Goal: Information Seeking & Learning: Learn about a topic

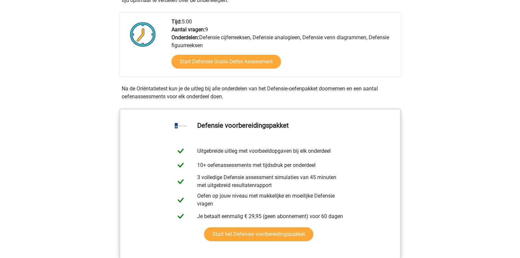
scroll to position [224, 0]
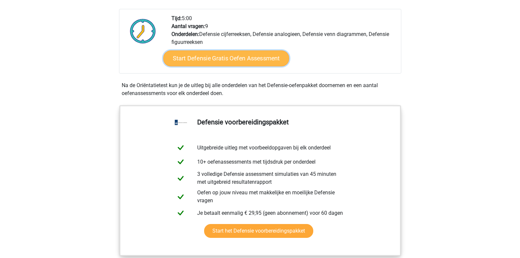
click at [188, 54] on link "Start Defensie Gratis Oefen Assessment" at bounding box center [226, 58] width 126 height 16
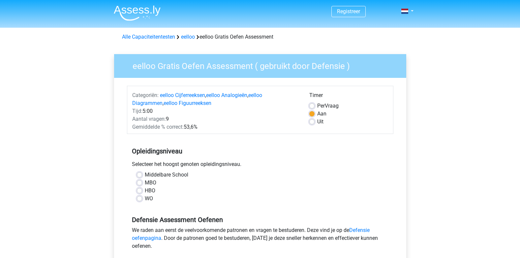
click at [145, 173] on label "Middelbare School" at bounding box center [166, 175] width 43 height 8
click at [138, 173] on input "Middelbare School" at bounding box center [139, 174] width 5 height 7
radio input "true"
click at [137, 179] on input "MBO" at bounding box center [139, 182] width 5 height 7
radio input "true"
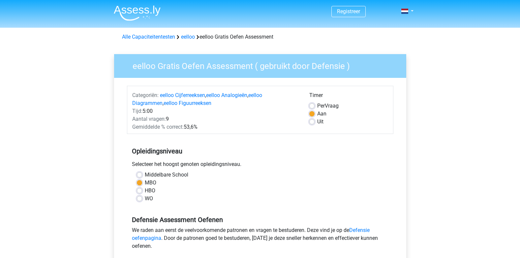
click at [145, 176] on label "Middelbare School" at bounding box center [166, 175] width 43 height 8
click at [141, 176] on input "Middelbare School" at bounding box center [139, 174] width 5 height 7
radio input "true"
click at [111, 191] on div "eelloo Gratis Oefen Assessment ( gebruikt door Defensie ) Categoriën: eelloo Ci…" at bounding box center [260, 193] width 302 height 301
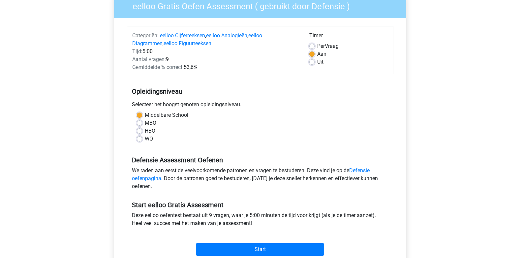
scroll to position [105, 0]
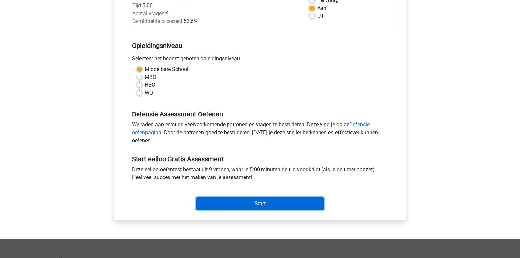
click at [222, 208] on input "Start" at bounding box center [260, 203] width 128 height 13
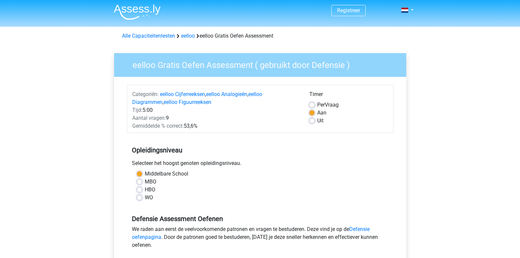
scroll to position [0, 0]
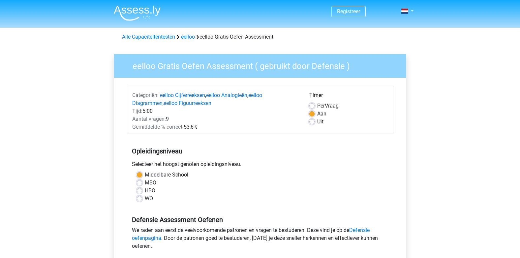
click at [317, 123] on label "Uit" at bounding box center [320, 122] width 6 height 8
click at [310, 123] on input "Uit" at bounding box center [311, 121] width 5 height 7
radio input "true"
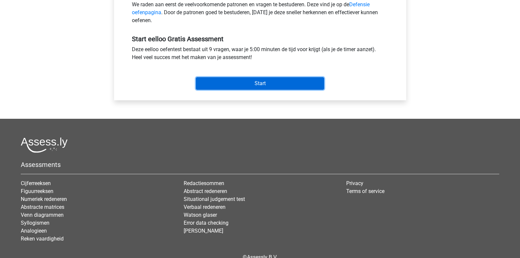
click at [257, 86] on input "Start" at bounding box center [260, 83] width 128 height 13
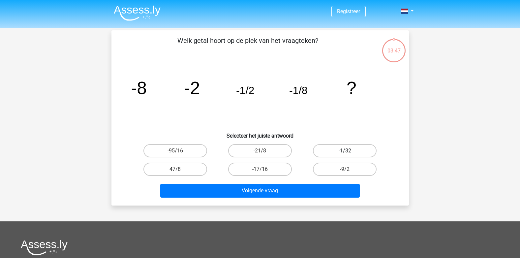
click at [340, 145] on div "-1/32" at bounding box center [344, 150] width 85 height 18
click at [340, 145] on label "-1/32" at bounding box center [345, 150] width 64 height 13
click at [345, 151] on input "-1/32" at bounding box center [347, 153] width 4 height 4
radio input "true"
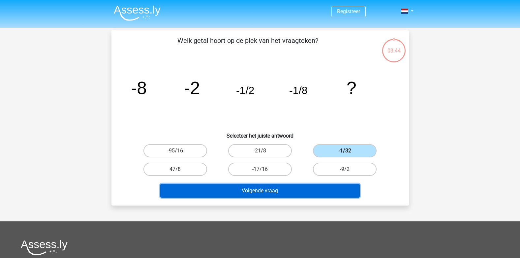
click at [283, 192] on button "Volgende vraag" at bounding box center [259, 191] width 199 height 14
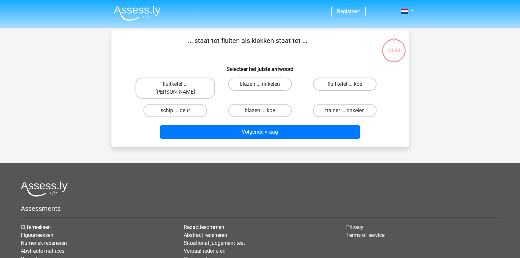
scroll to position [30, 0]
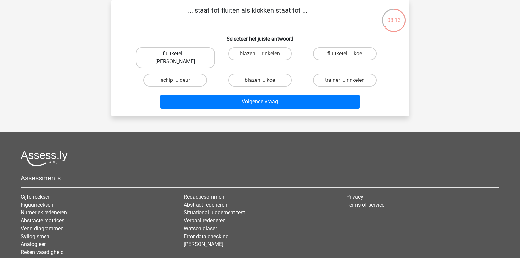
click at [150, 53] on label "fluitketel ... luiden" at bounding box center [174, 57] width 79 height 21
click at [175, 54] on input "fluitketel ... luiden" at bounding box center [177, 56] width 4 height 4
radio input "true"
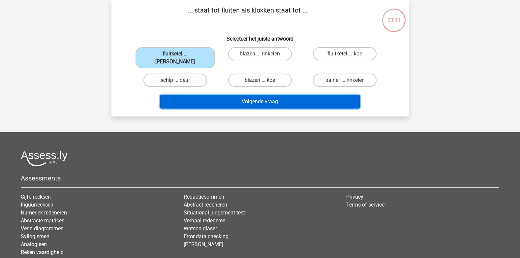
click at [224, 95] on button "Volgende vraag" at bounding box center [259, 102] width 199 height 14
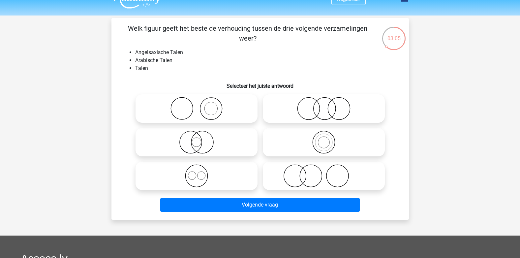
scroll to position [4, 0]
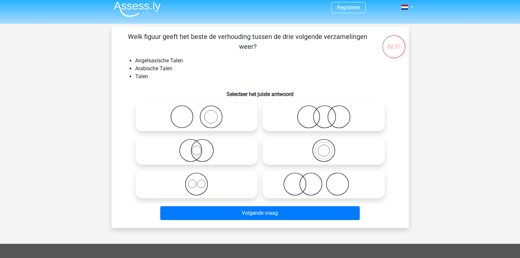
click at [309, 181] on icon at bounding box center [323, 183] width 117 height 23
click at [324, 181] on input "radio" at bounding box center [326, 178] width 4 height 4
radio input "true"
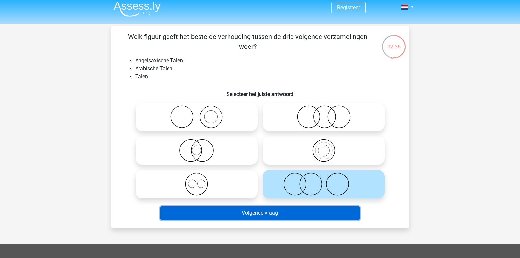
click at [296, 210] on button "Volgende vraag" at bounding box center [259, 213] width 199 height 14
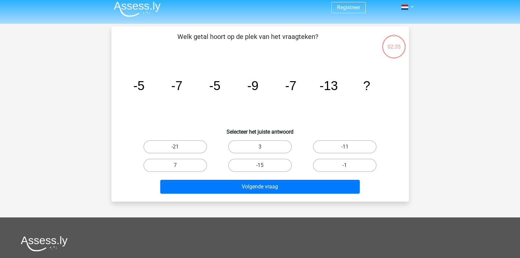
scroll to position [30, 0]
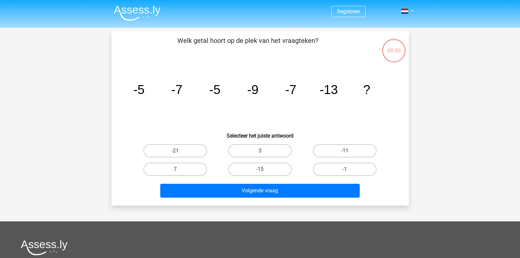
scroll to position [30, 0]
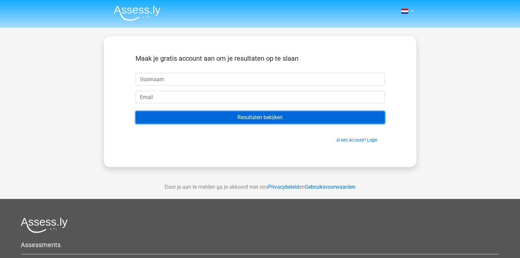
click at [267, 119] on input "Resultaten bekijken" at bounding box center [259, 117] width 249 height 13
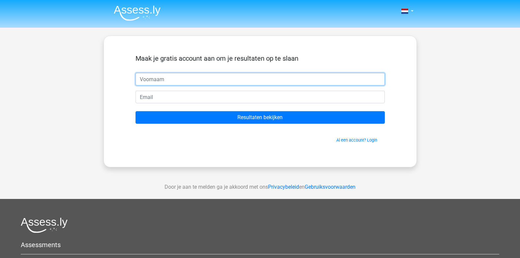
click at [190, 79] on input "text" at bounding box center [259, 79] width 249 height 13
type input "remco"
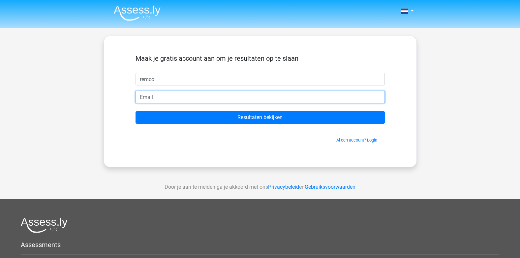
click at [171, 98] on input "email" at bounding box center [259, 97] width 249 height 13
type input "[EMAIL_ADDRESS][DOMAIN_NAME]"
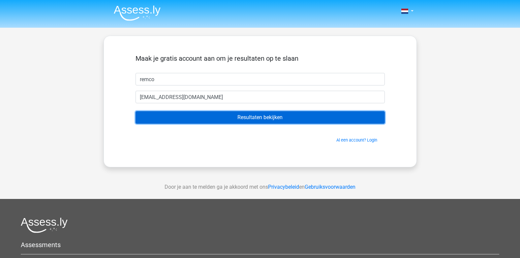
click at [216, 120] on input "Resultaten bekijken" at bounding box center [259, 117] width 249 height 13
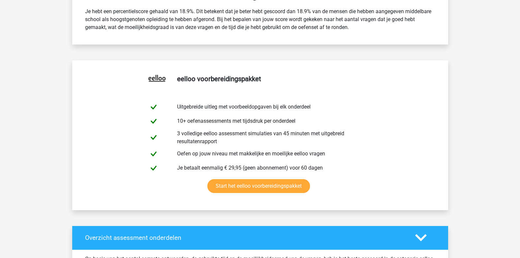
scroll to position [65, 0]
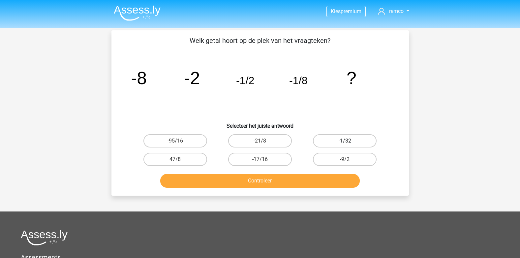
click at [348, 146] on label "-1/32" at bounding box center [345, 140] width 64 height 13
click at [348, 145] on input "-1/32" at bounding box center [347, 143] width 4 height 4
radio input "true"
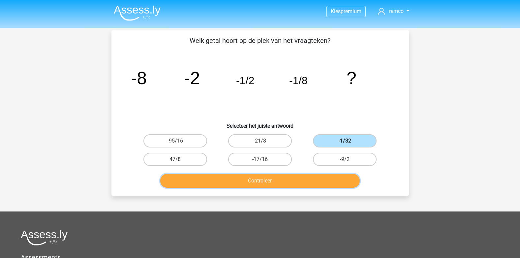
click at [300, 182] on button "Controleer" at bounding box center [259, 181] width 199 height 14
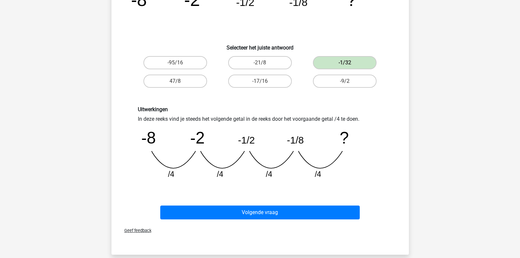
scroll to position [79, 0]
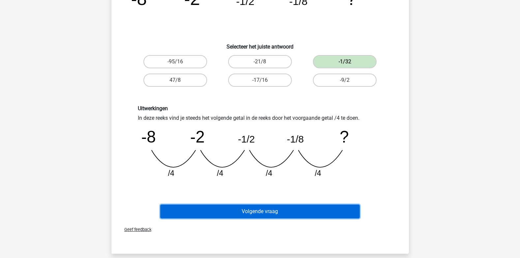
click at [301, 210] on button "Volgende vraag" at bounding box center [259, 211] width 199 height 14
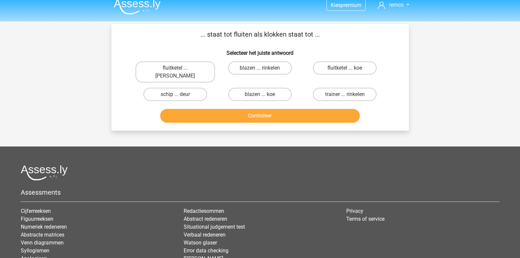
scroll to position [4, 0]
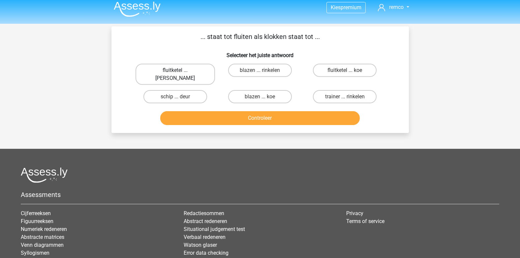
click at [155, 68] on label "fluitketel ... [PERSON_NAME]" at bounding box center [174, 74] width 79 height 21
click at [175, 70] on input "fluitketel ... [PERSON_NAME]" at bounding box center [177, 72] width 4 height 4
radio input "true"
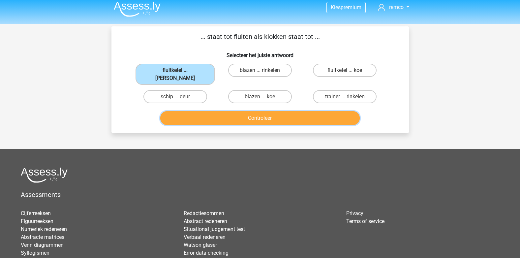
click at [209, 111] on button "Controleer" at bounding box center [259, 118] width 199 height 14
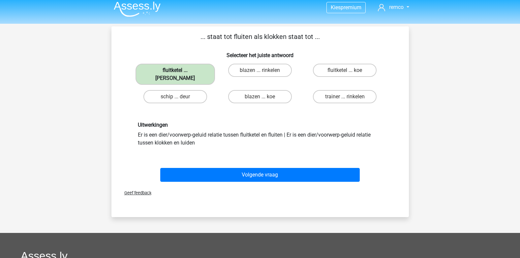
click at [154, 70] on label "fluitketel ... [PERSON_NAME]" at bounding box center [174, 74] width 79 height 21
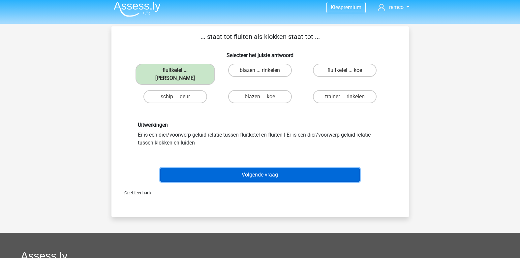
click at [247, 168] on button "Volgende vraag" at bounding box center [259, 175] width 199 height 14
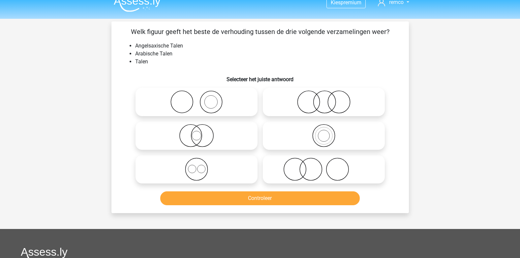
scroll to position [0, 0]
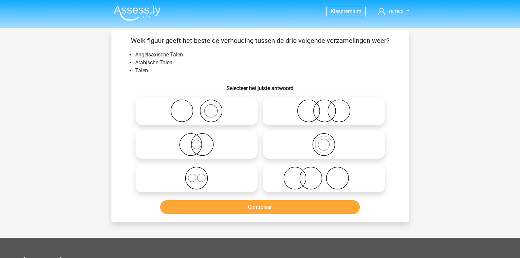
click at [194, 180] on icon at bounding box center [196, 177] width 117 height 23
click at [196, 175] on input "radio" at bounding box center [198, 172] width 4 height 4
radio input "true"
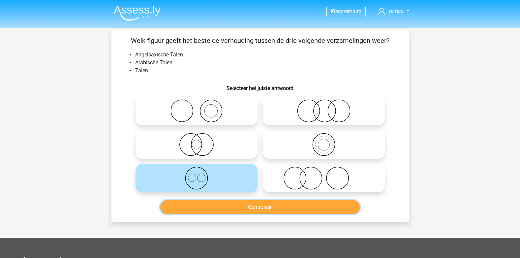
click at [216, 205] on button "Controleer" at bounding box center [259, 207] width 199 height 14
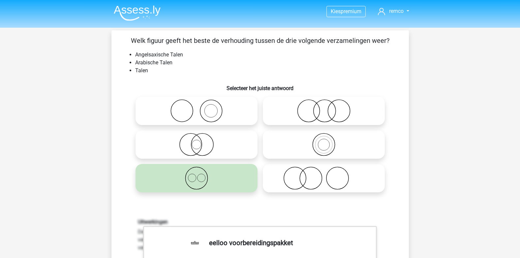
scroll to position [225, 0]
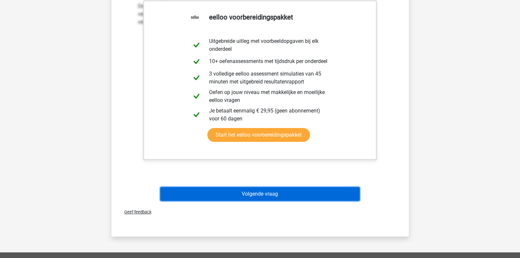
click at [270, 197] on button "Volgende vraag" at bounding box center [259, 194] width 199 height 14
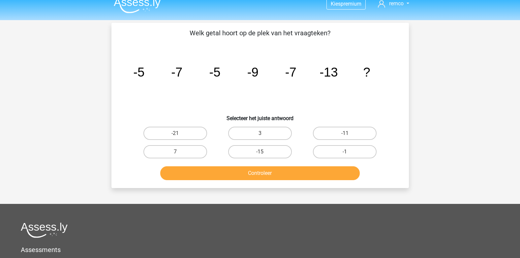
scroll to position [0, 0]
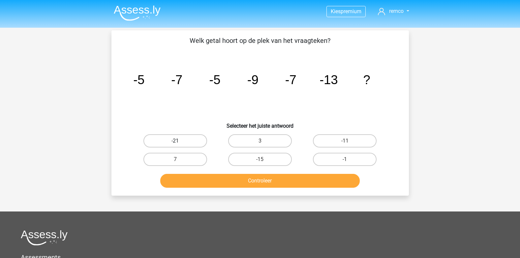
click at [182, 143] on label "-21" at bounding box center [175, 140] width 64 height 13
click at [179, 143] on input "-21" at bounding box center [177, 143] width 4 height 4
radio input "true"
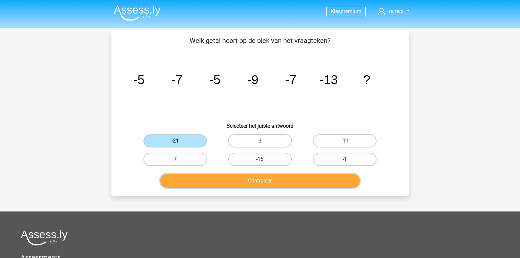
click at [226, 178] on button "Controleer" at bounding box center [259, 181] width 199 height 14
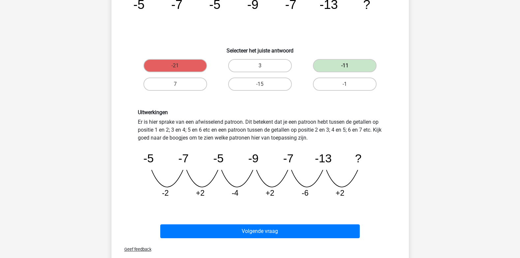
scroll to position [79, 0]
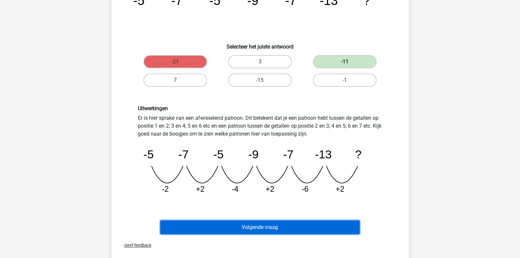
click at [339, 227] on button "Volgende vraag" at bounding box center [259, 227] width 199 height 14
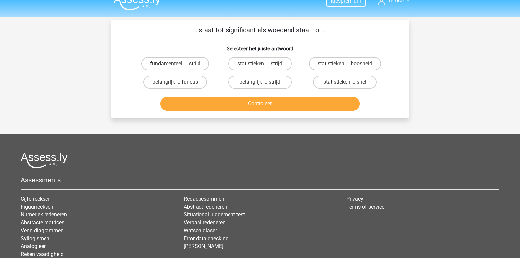
scroll to position [0, 0]
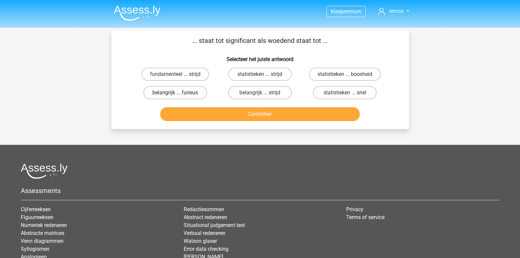
click at [164, 92] on label "belangrijk ... furieus" at bounding box center [175, 92] width 64 height 13
click at [175, 93] on input "belangrijk ... furieus" at bounding box center [177, 95] width 4 height 4
radio input "true"
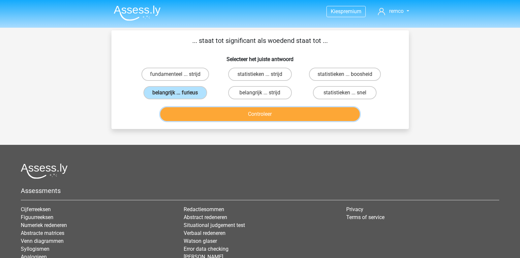
click at [213, 112] on button "Controleer" at bounding box center [259, 114] width 199 height 14
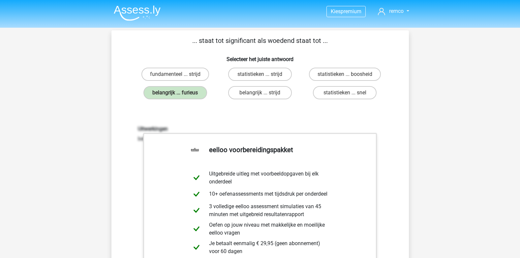
click at [395, 154] on div "Uitwerkingen belangrijk is een synoniem van significant | woedend is een synoni…" at bounding box center [260, 212] width 276 height 204
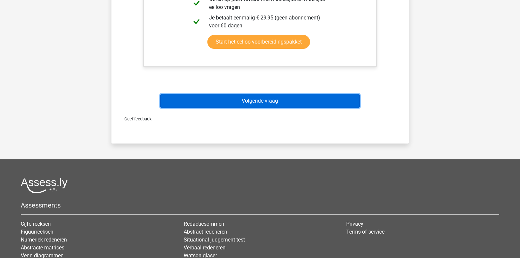
click at [211, 100] on button "Volgende vraag" at bounding box center [259, 101] width 199 height 14
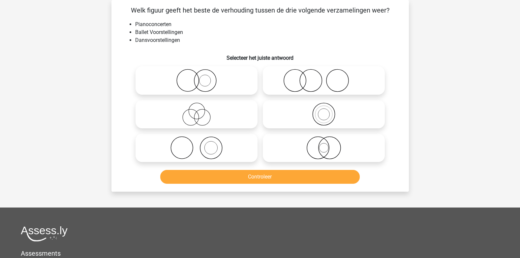
scroll to position [0, 0]
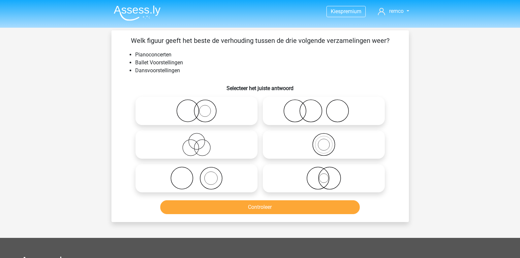
click at [315, 117] on icon at bounding box center [323, 110] width 117 height 23
click at [324, 107] on input "radio" at bounding box center [326, 105] width 4 height 4
radio input "true"
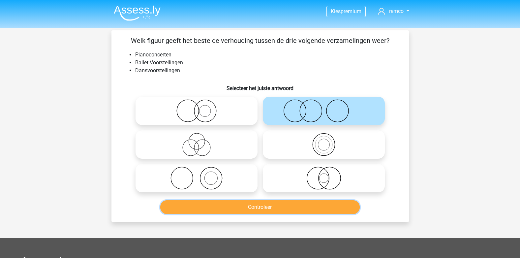
click at [272, 209] on button "Controleer" at bounding box center [259, 207] width 199 height 14
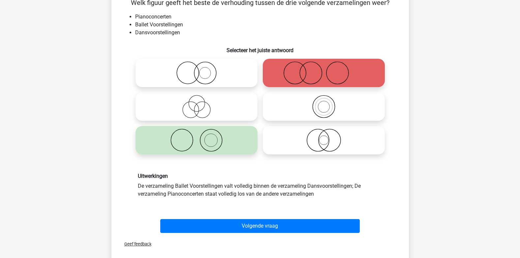
scroll to position [40, 0]
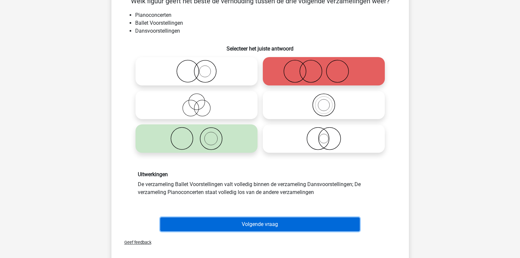
click at [227, 220] on button "Volgende vraag" at bounding box center [259, 224] width 199 height 14
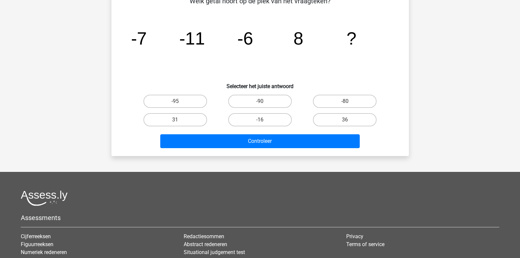
scroll to position [30, 0]
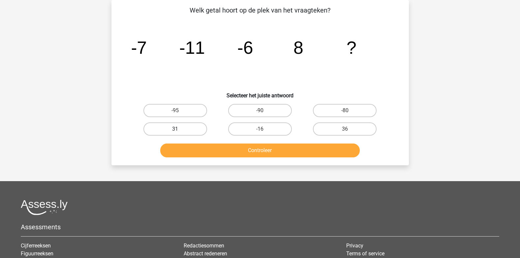
click at [193, 129] on label "31" at bounding box center [175, 128] width 64 height 13
click at [179, 129] on input "31" at bounding box center [177, 131] width 4 height 4
radio input "true"
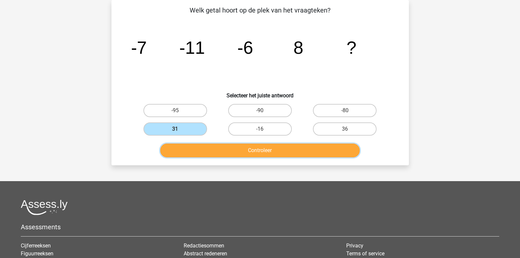
click at [222, 146] on button "Controleer" at bounding box center [259, 150] width 199 height 14
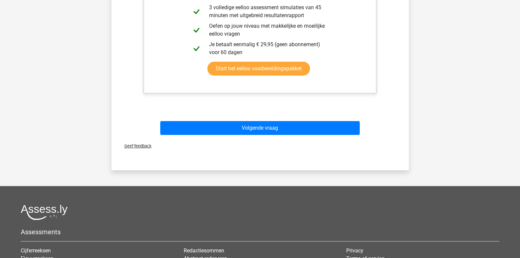
scroll to position [367, 0]
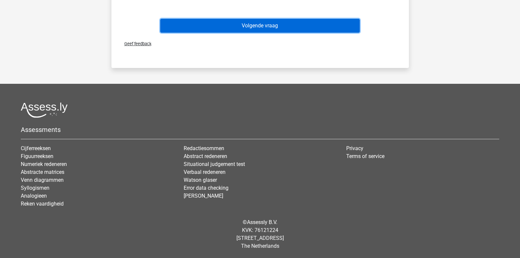
click at [252, 24] on button "Volgende vraag" at bounding box center [259, 26] width 199 height 14
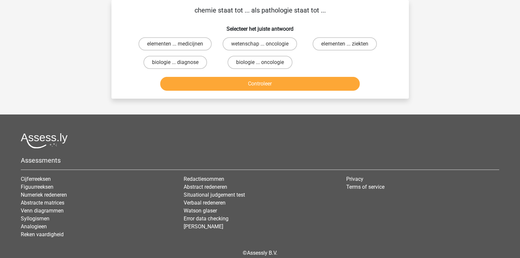
scroll to position [0, 0]
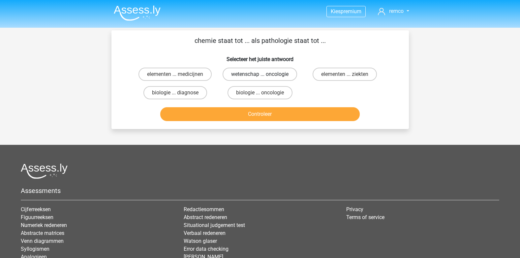
click at [254, 74] on label "wetenschap ... oncologie" at bounding box center [259, 74] width 74 height 13
click at [260, 74] on input "wetenschap ... oncologie" at bounding box center [262, 76] width 4 height 4
radio input "true"
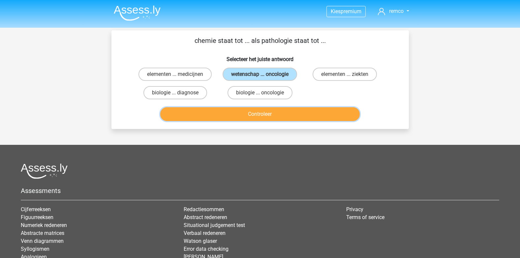
click at [271, 113] on button "Controleer" at bounding box center [259, 114] width 199 height 14
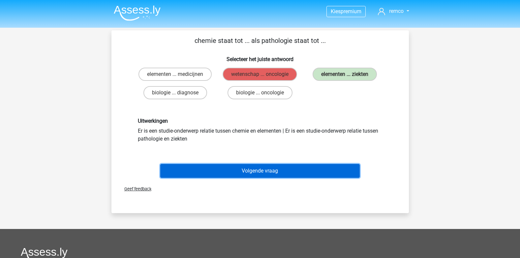
click at [240, 175] on button "Volgende vraag" at bounding box center [259, 171] width 199 height 14
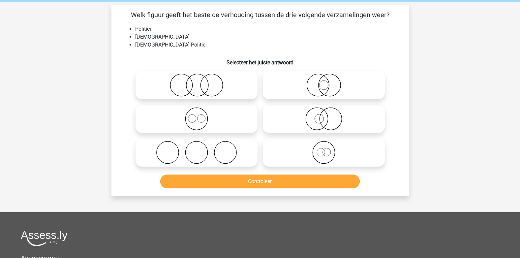
scroll to position [30, 0]
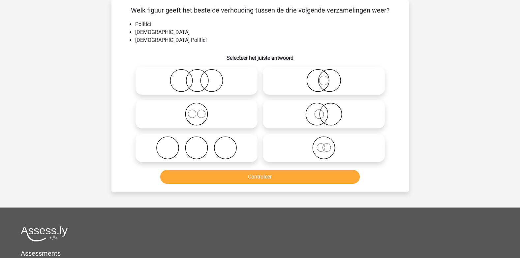
click at [321, 79] on icon at bounding box center [323, 80] width 117 height 23
click at [324, 77] on input "radio" at bounding box center [326, 75] width 4 height 4
radio input "true"
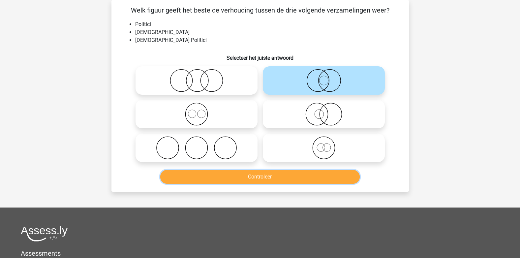
click at [275, 173] on button "Controleer" at bounding box center [259, 177] width 199 height 14
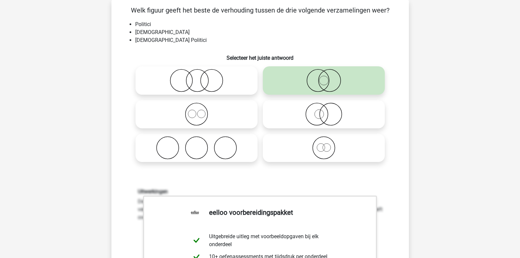
scroll to position [256, 0]
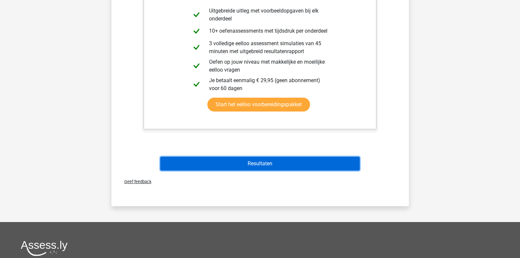
click at [245, 166] on button "Resultaten" at bounding box center [259, 164] width 199 height 14
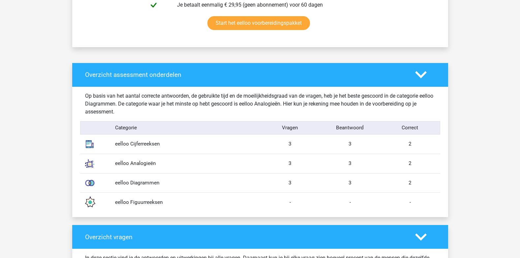
scroll to position [678, 0]
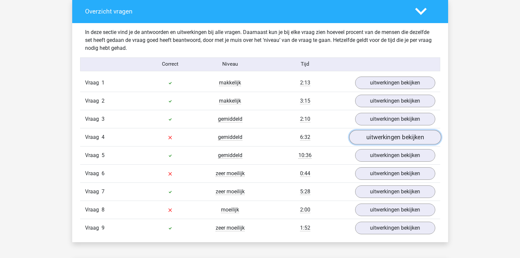
click at [376, 139] on link "uitwerkingen bekijken" at bounding box center [395, 137] width 92 height 14
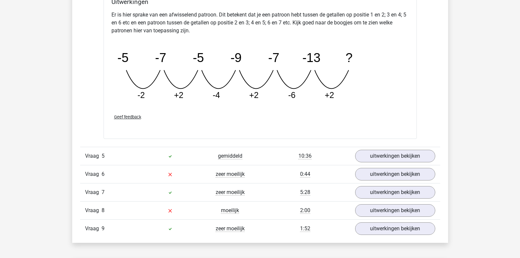
scroll to position [1003, 0]
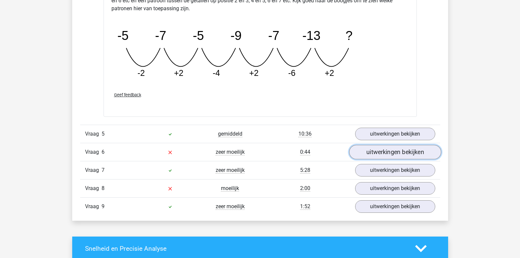
click at [364, 154] on link "uitwerkingen bekijken" at bounding box center [395, 152] width 92 height 14
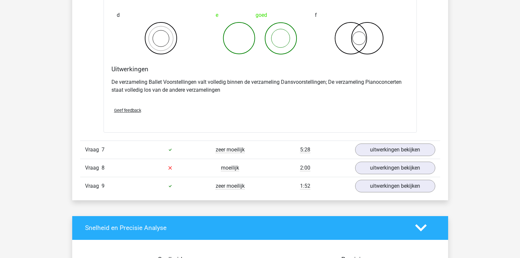
scroll to position [1302, 0]
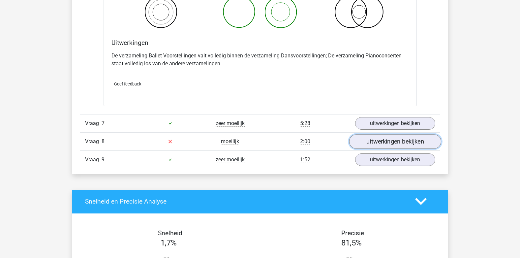
click at [365, 141] on link "uitwerkingen bekijken" at bounding box center [395, 141] width 92 height 14
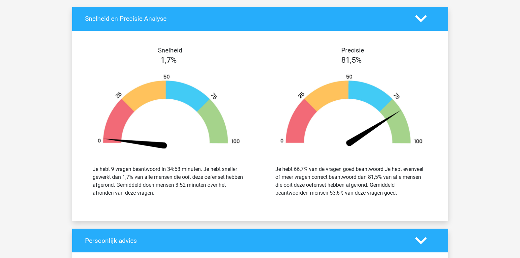
scroll to position [1400, 0]
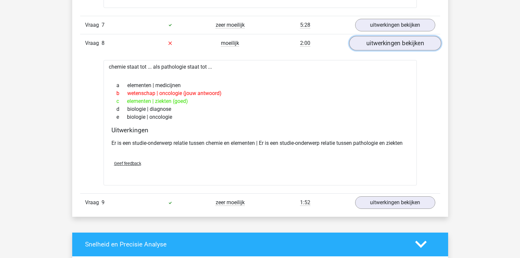
click at [380, 43] on link "uitwerkingen bekijken" at bounding box center [395, 43] width 92 height 14
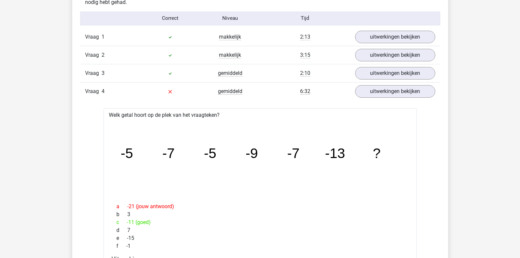
scroll to position [499, 0]
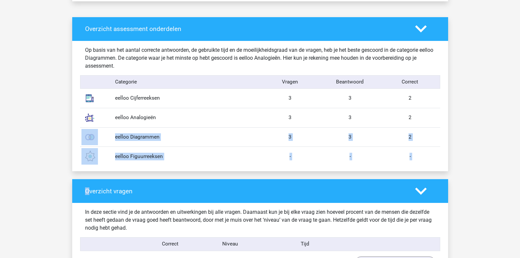
drag, startPoint x: 88, startPoint y: 178, endPoint x: 14, endPoint y: 142, distance: 82.7
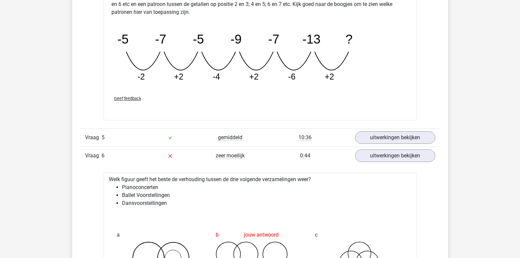
scroll to position [1013, 0]
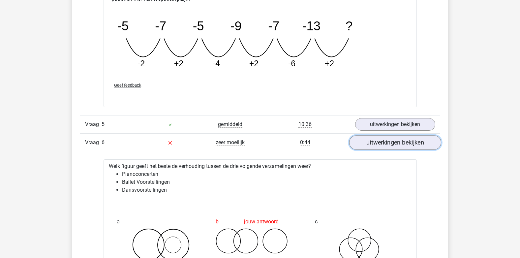
click at [363, 141] on link "uitwerkingen bekijken" at bounding box center [395, 142] width 92 height 14
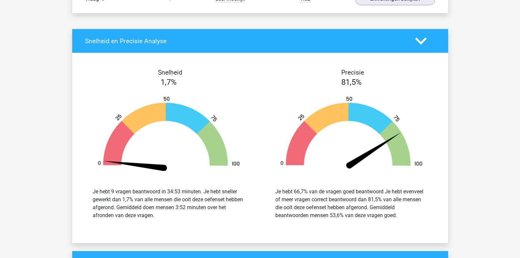
scroll to position [985, 0]
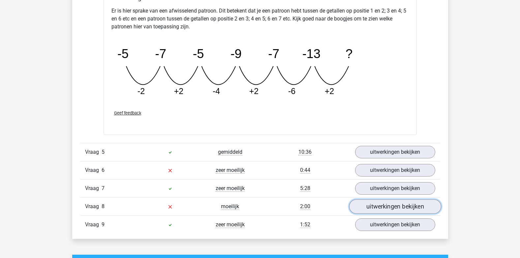
click at [401, 207] on link "uitwerkingen bekijken" at bounding box center [395, 206] width 92 height 14
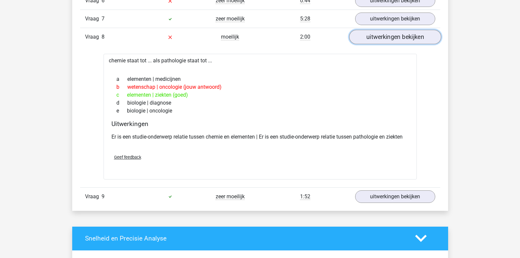
scroll to position [1156, 0]
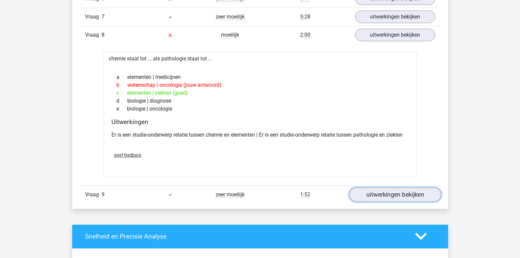
click at [400, 196] on link "uitwerkingen bekijken" at bounding box center [395, 194] width 92 height 14
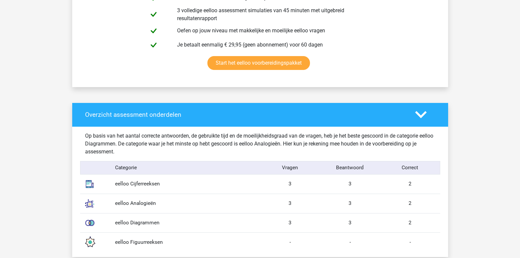
scroll to position [444, 0]
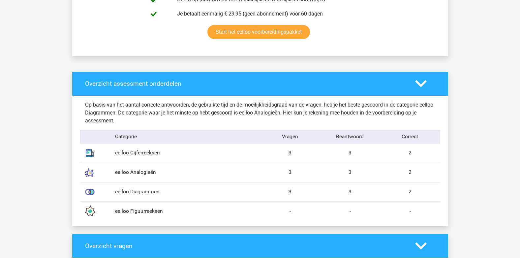
click at [412, 157] on div "2" at bounding box center [410, 153] width 60 height 8
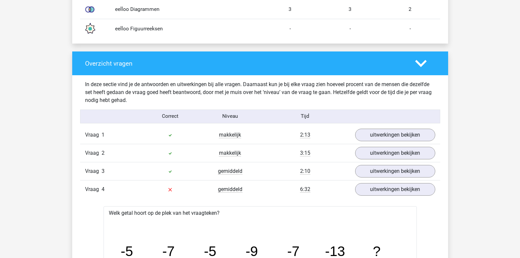
scroll to position [628, 0]
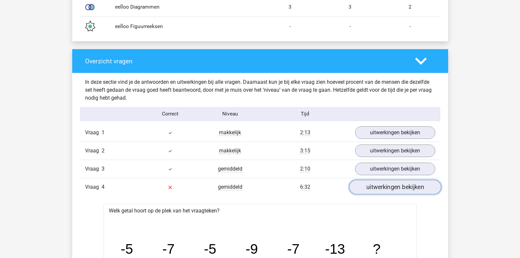
click at [366, 189] on link "uitwerkingen bekijken" at bounding box center [395, 187] width 92 height 14
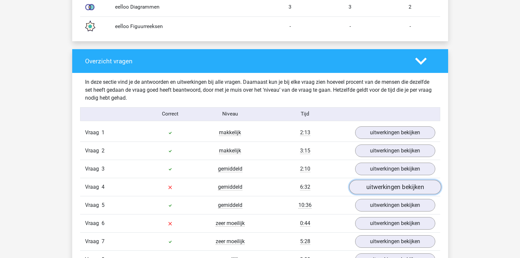
click at [366, 189] on link "uitwerkingen bekijken" at bounding box center [395, 187] width 92 height 14
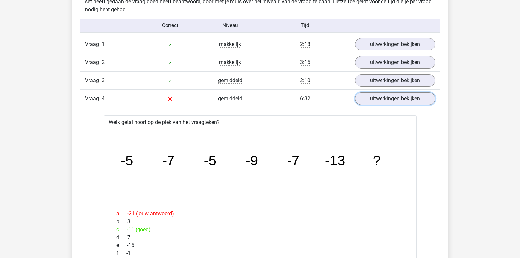
scroll to position [721, 0]
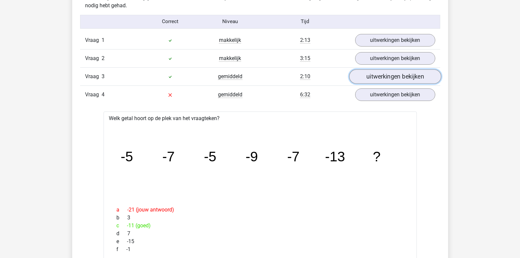
click at [378, 80] on link "uitwerkingen bekijken" at bounding box center [395, 76] width 92 height 14
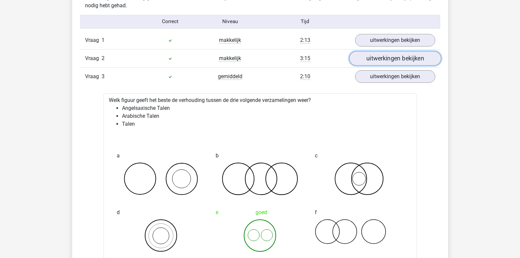
click at [382, 60] on link "uitwerkingen bekijken" at bounding box center [395, 58] width 92 height 14
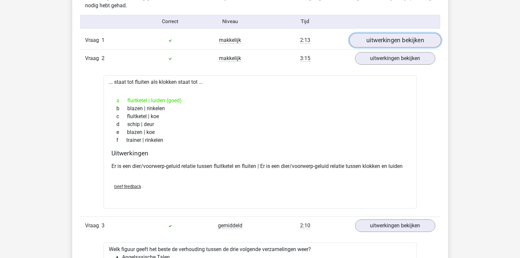
click at [382, 44] on link "uitwerkingen bekijken" at bounding box center [395, 40] width 92 height 14
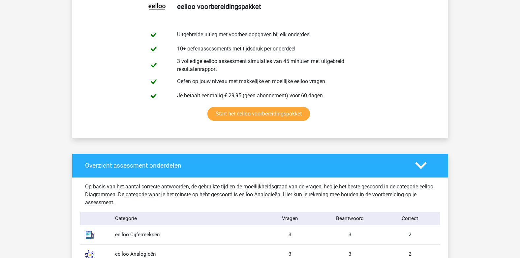
scroll to position [137, 0]
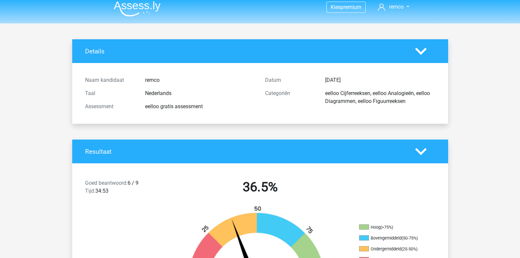
scroll to position [0, 0]
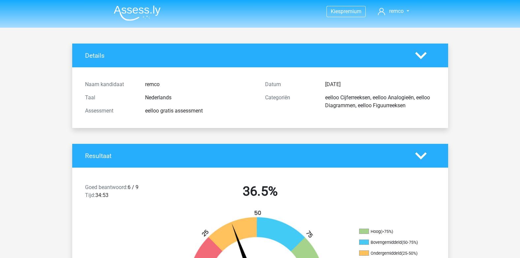
click at [417, 158] on icon at bounding box center [421, 156] width 12 height 12
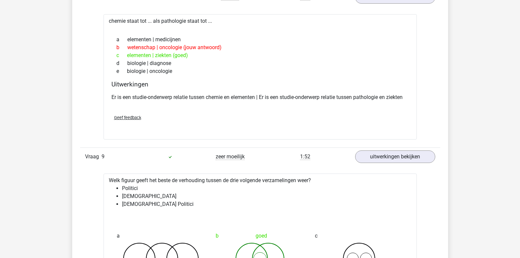
scroll to position [1662, 0]
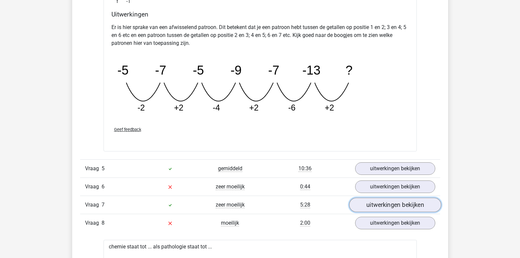
click at [365, 203] on link "uitwerkingen bekijken" at bounding box center [395, 204] width 92 height 14
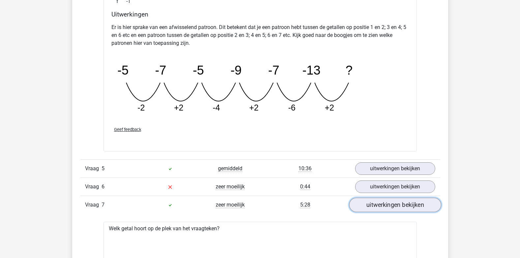
click at [365, 203] on link "uitwerkingen bekijken" at bounding box center [395, 204] width 92 height 14
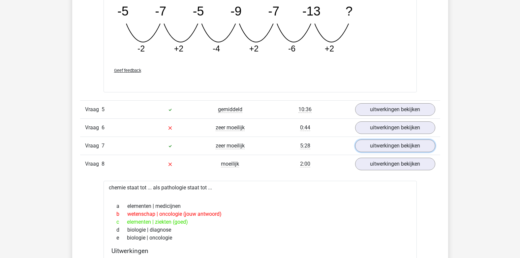
scroll to position [1728, 0]
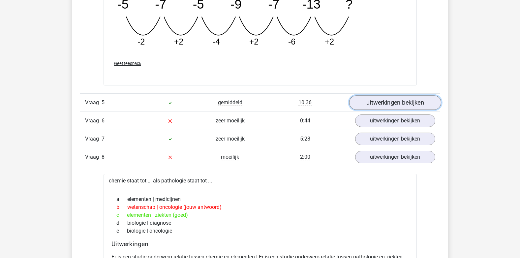
click at [381, 103] on link "uitwerkingen bekijken" at bounding box center [395, 102] width 92 height 14
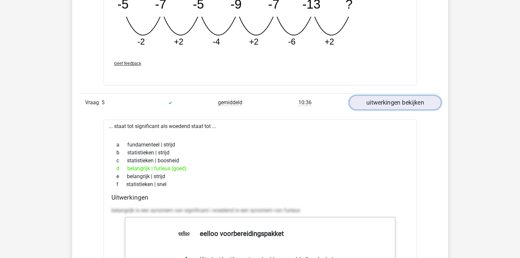
click at [381, 103] on link "uitwerkingen bekijken" at bounding box center [395, 102] width 92 height 14
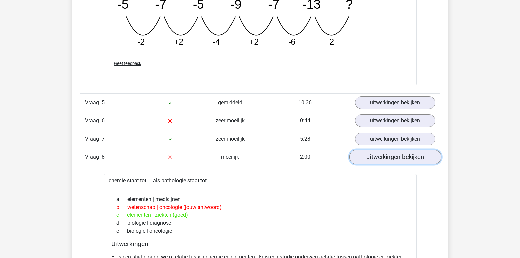
click at [400, 153] on link "uitwerkingen bekijken" at bounding box center [395, 157] width 92 height 14
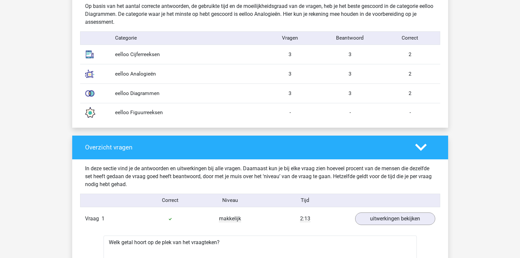
scroll to position [150, 0]
